Goal: Feedback & Contribution: Leave review/rating

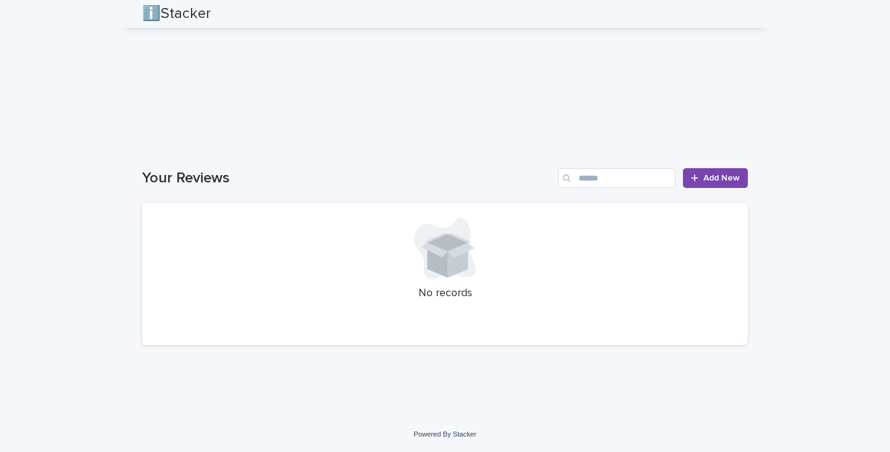
scroll to position [1274, 0]
click at [693, 173] on link "Add New" at bounding box center [715, 178] width 65 height 20
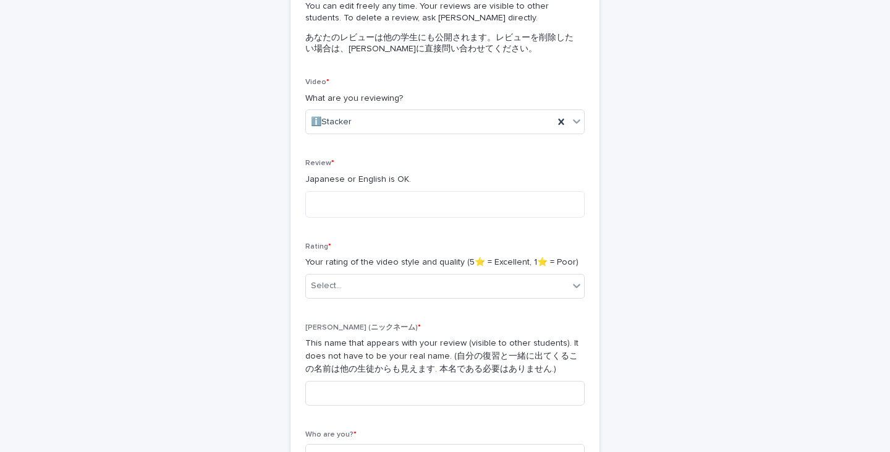
scroll to position [101, 0]
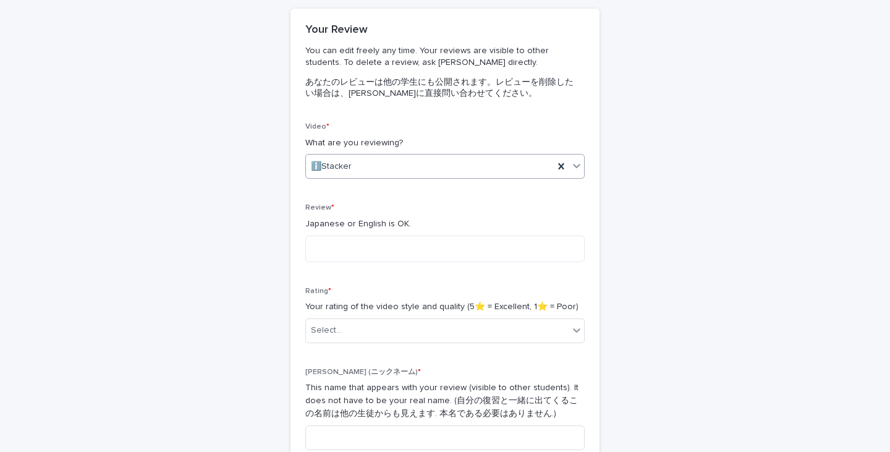
click at [491, 167] on div "ℹ️Stacker" at bounding box center [430, 166] width 248 height 20
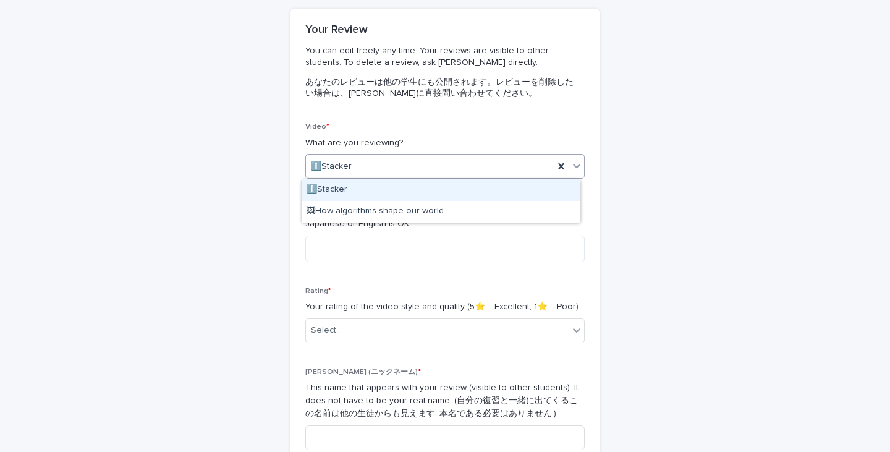
click at [491, 167] on div "ℹ️Stacker" at bounding box center [430, 166] width 248 height 20
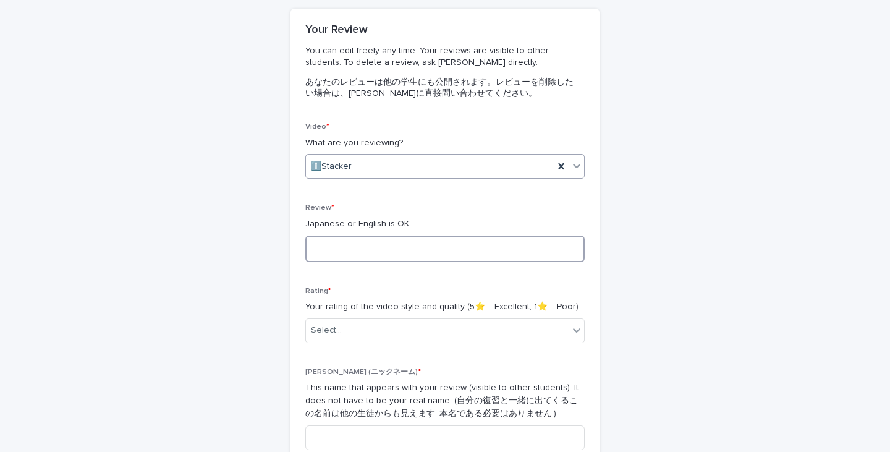
click at [447, 249] on textarea at bounding box center [444, 248] width 279 height 27
type textarea "*"
type textarea "**********"
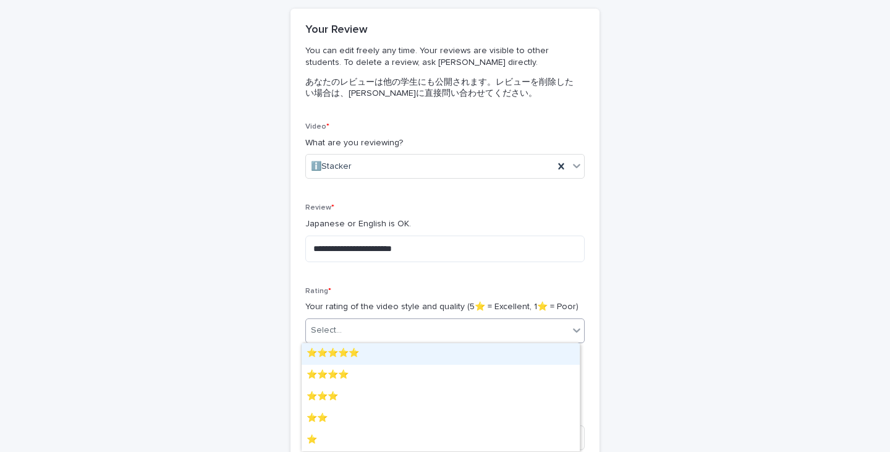
click at [359, 328] on div "Select..." at bounding box center [437, 330] width 263 height 20
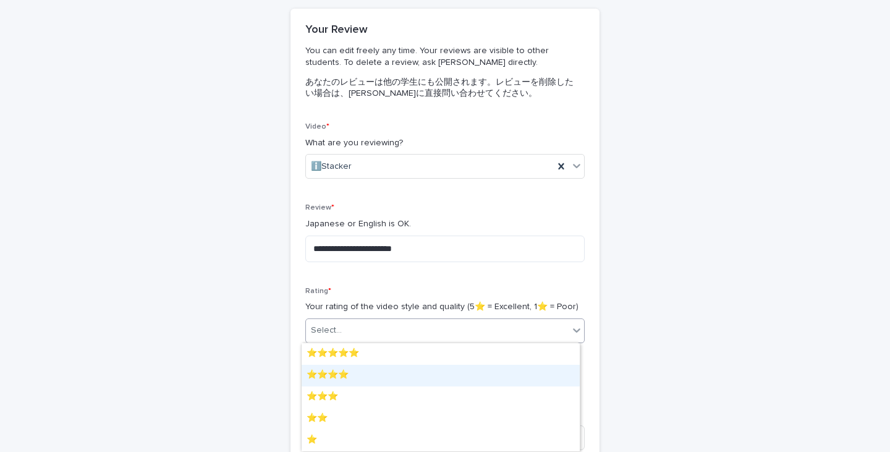
click at [343, 371] on div "⭐️⭐️⭐️⭐️" at bounding box center [441, 376] width 278 height 22
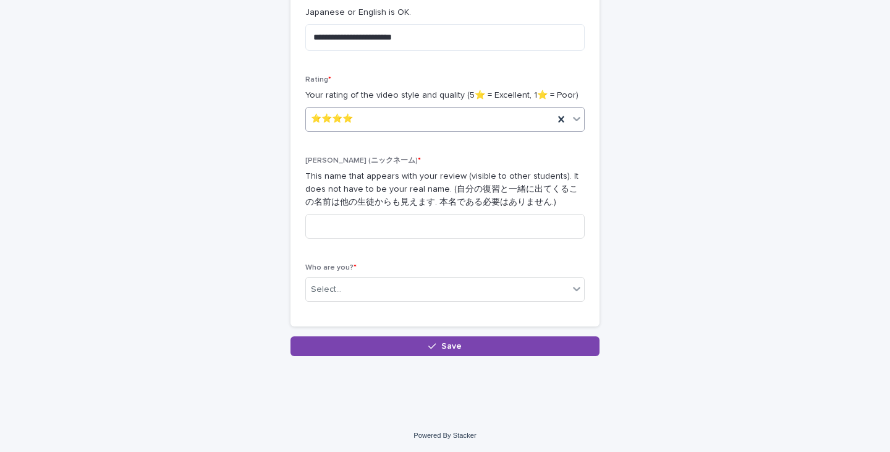
scroll to position [313, 0]
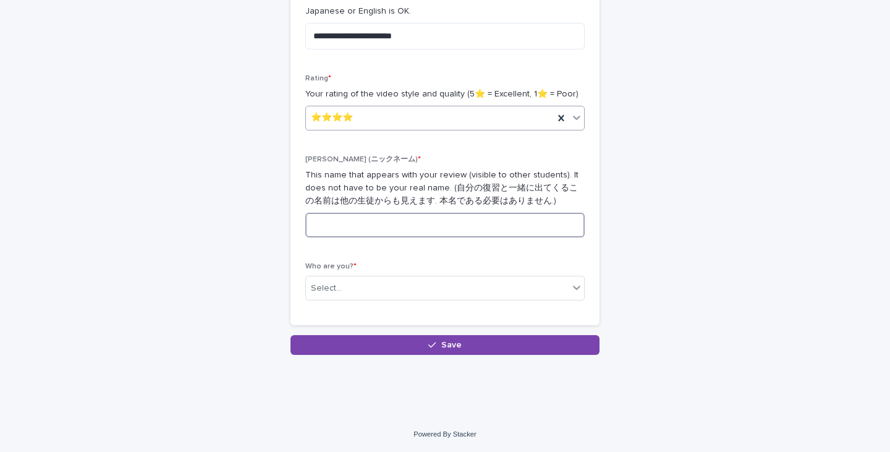
click at [419, 227] on input at bounding box center [444, 225] width 279 height 25
type input "******"
click at [402, 284] on div "Select..." at bounding box center [437, 288] width 263 height 20
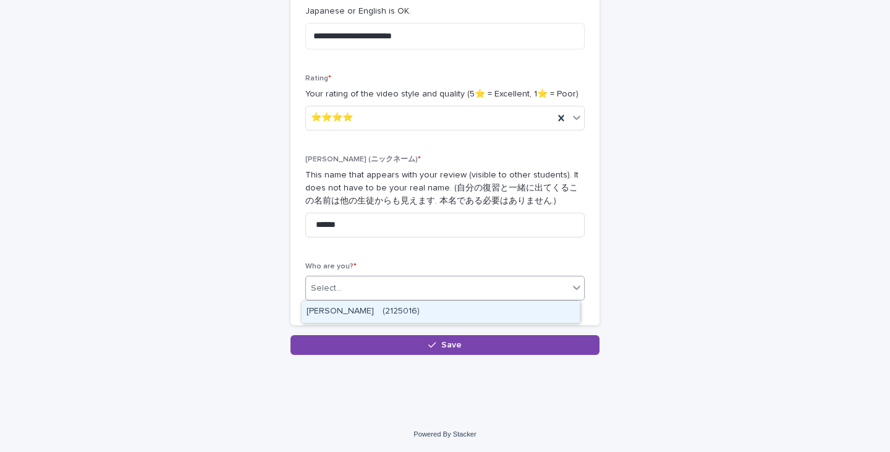
click at [397, 314] on div "[PERSON_NAME]　(2125016)" at bounding box center [441, 312] width 278 height 22
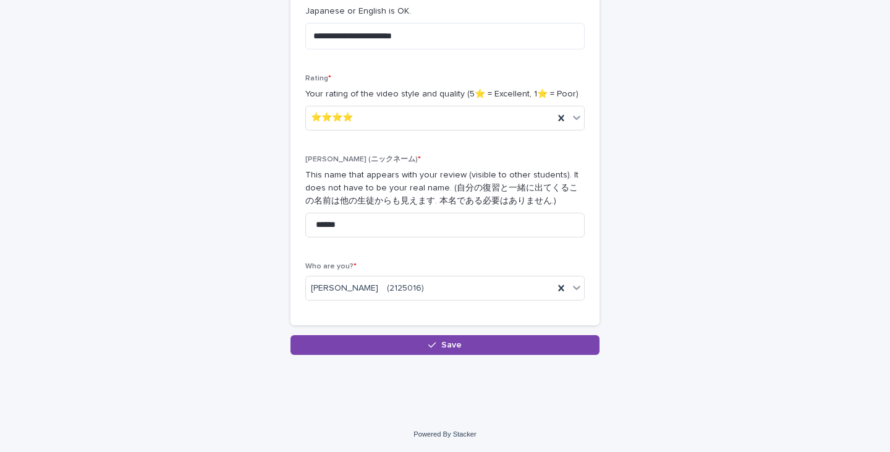
click at [433, 357] on div "**********" at bounding box center [445, 55] width 618 height 659
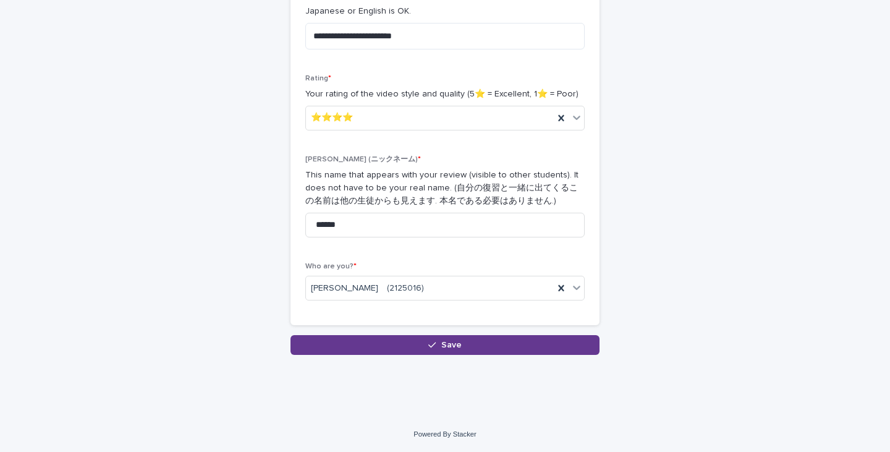
click at [452, 344] on span "Save" at bounding box center [451, 345] width 20 height 9
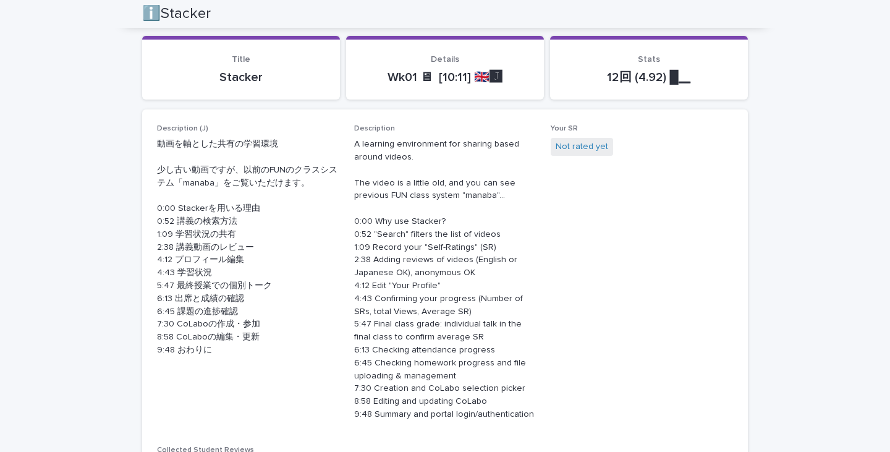
scroll to position [267, 0]
